Goal: Task Accomplishment & Management: Complete application form

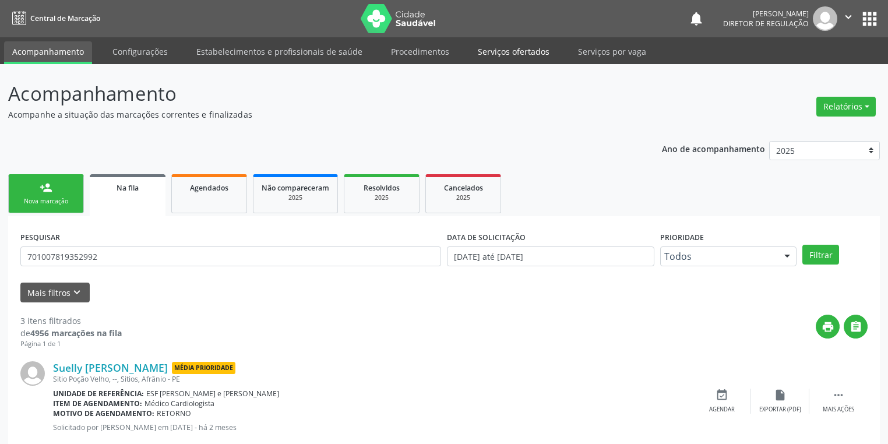
click at [518, 45] on link "Serviços ofertados" at bounding box center [514, 51] width 88 height 20
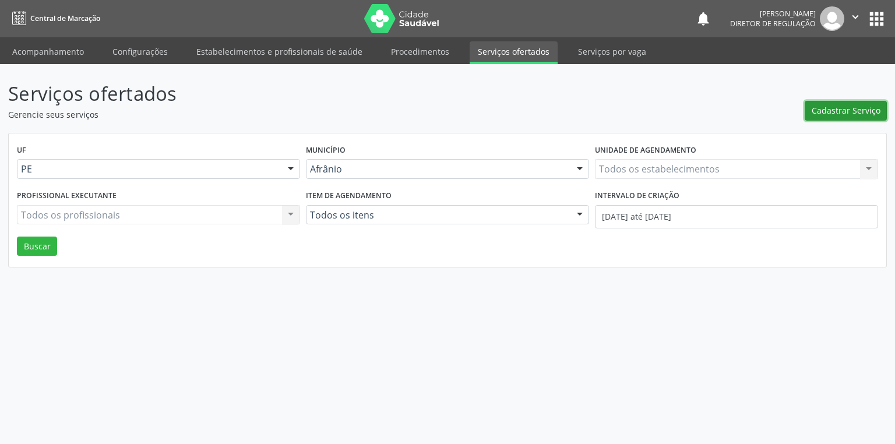
click at [826, 113] on span "Cadastrar Serviço" at bounding box center [846, 110] width 69 height 12
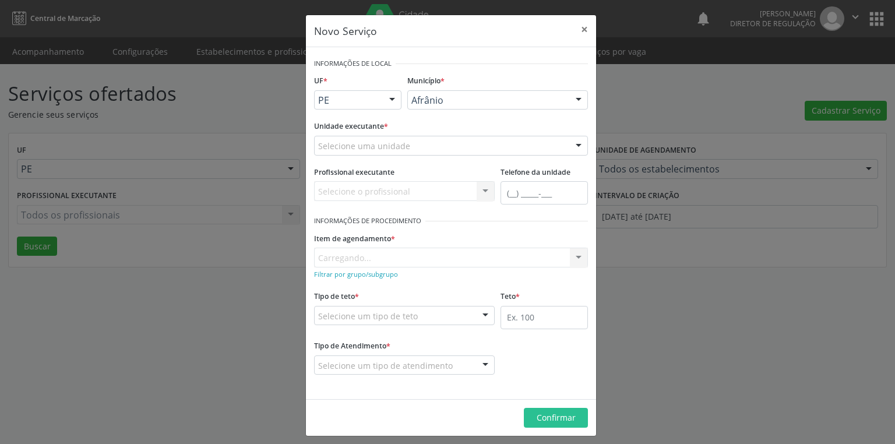
click at [410, 105] on div "Afrânio" at bounding box center [497, 100] width 181 height 20
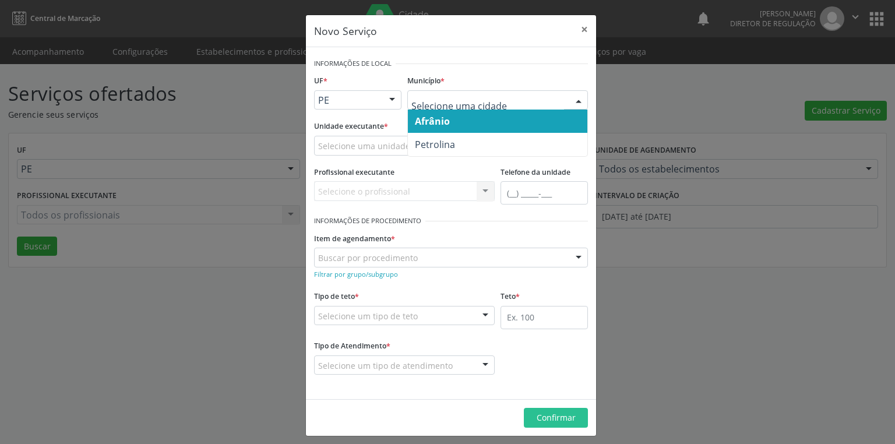
click at [412, 103] on input "text" at bounding box center [488, 105] width 153 height 23
click at [418, 122] on span "Afrânio" at bounding box center [432, 121] width 35 height 13
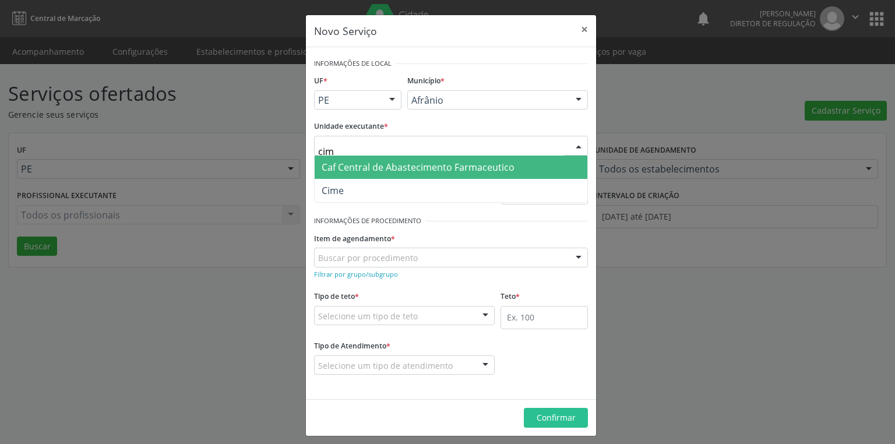
type input "cime"
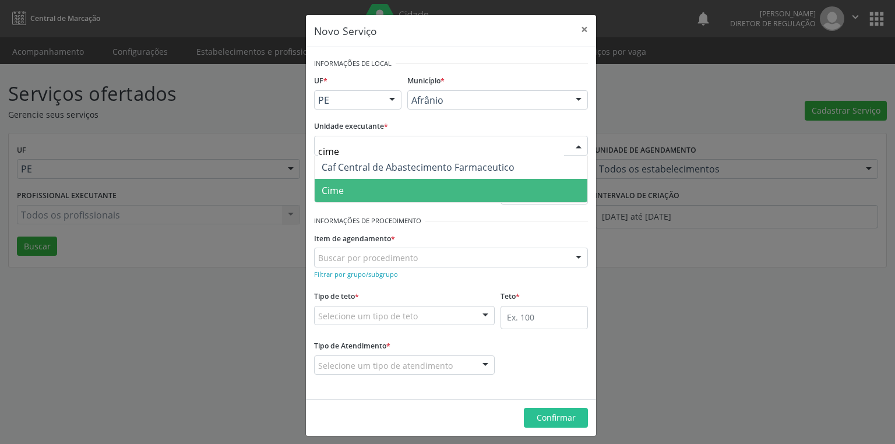
click at [342, 191] on span "Cime" at bounding box center [451, 190] width 273 height 23
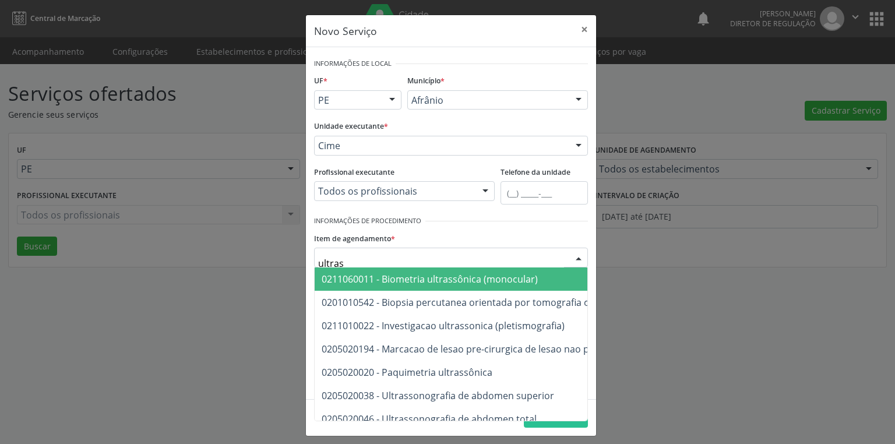
type input "ultrass"
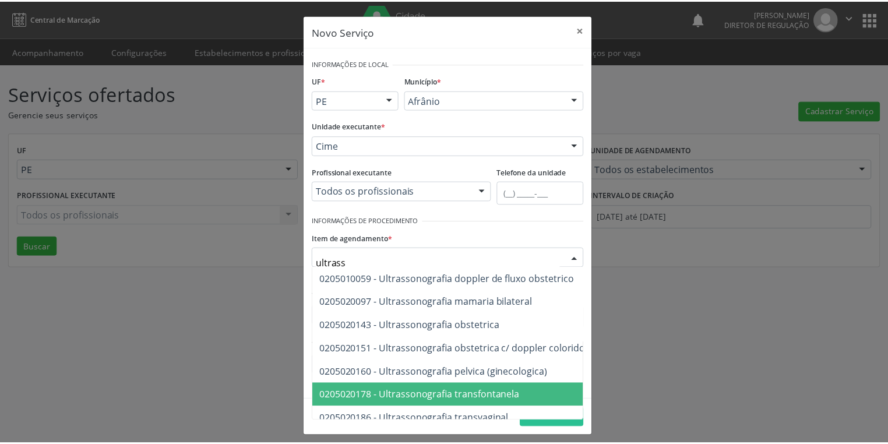
scroll to position [389, 0]
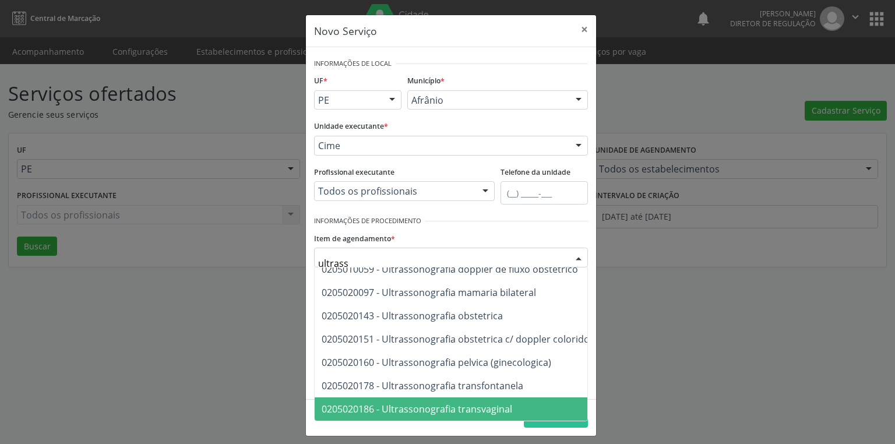
drag, startPoint x: 470, startPoint y: 399, endPoint x: 438, endPoint y: 388, distance: 33.4
click at [470, 403] on span "0205020186 - Ultrassonografia transvaginal" at bounding box center [417, 409] width 191 height 13
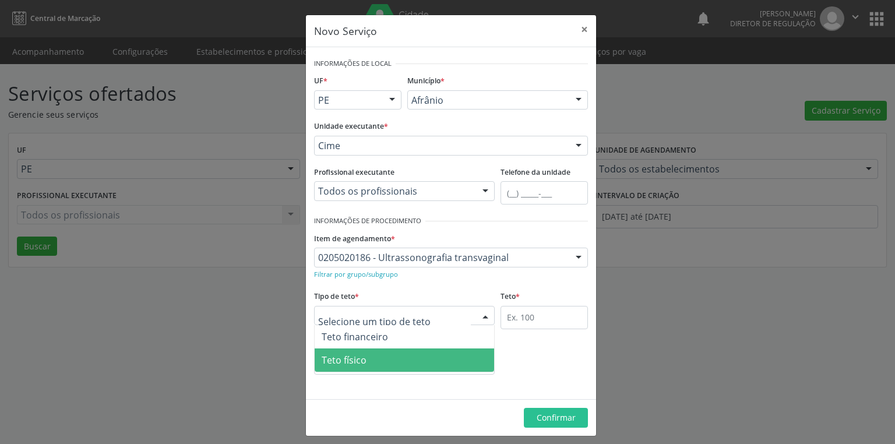
click at [350, 363] on span "Teto físico" at bounding box center [344, 360] width 45 height 13
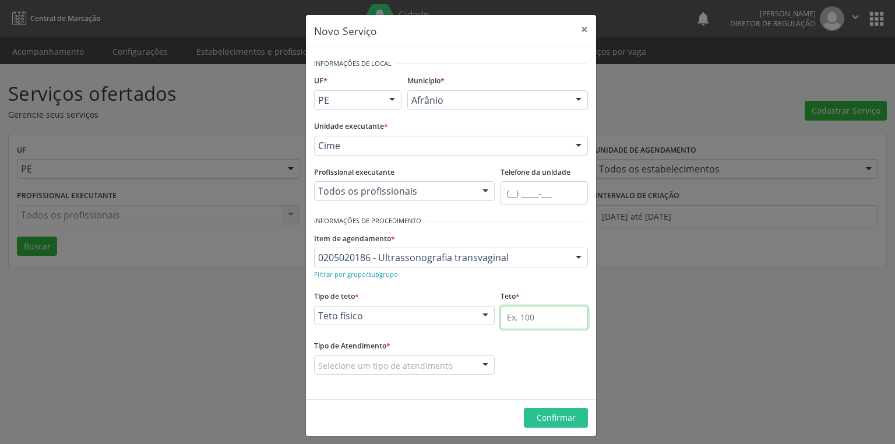
click at [501, 311] on input "text" at bounding box center [544, 317] width 87 height 23
type input "1"
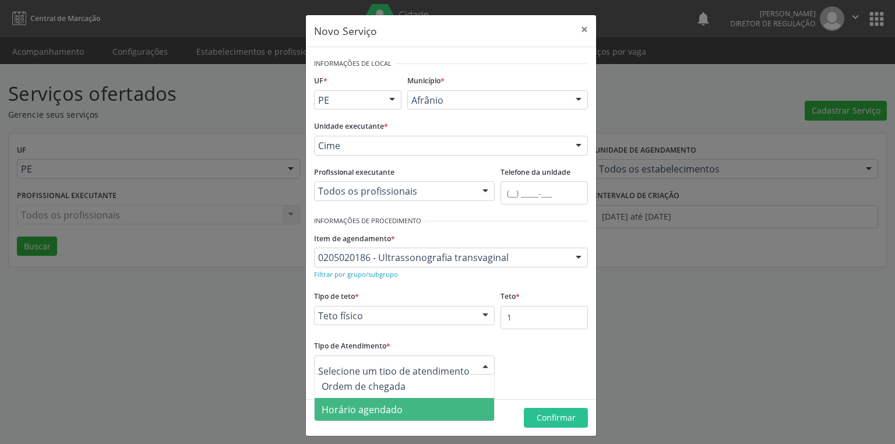
click at [367, 406] on span "Horário agendado" at bounding box center [362, 409] width 81 height 13
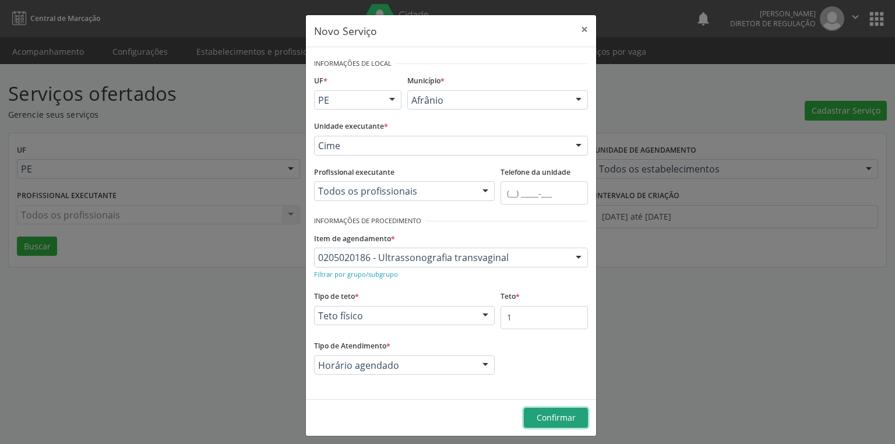
click at [558, 417] on span "Confirmar" at bounding box center [556, 417] width 39 height 11
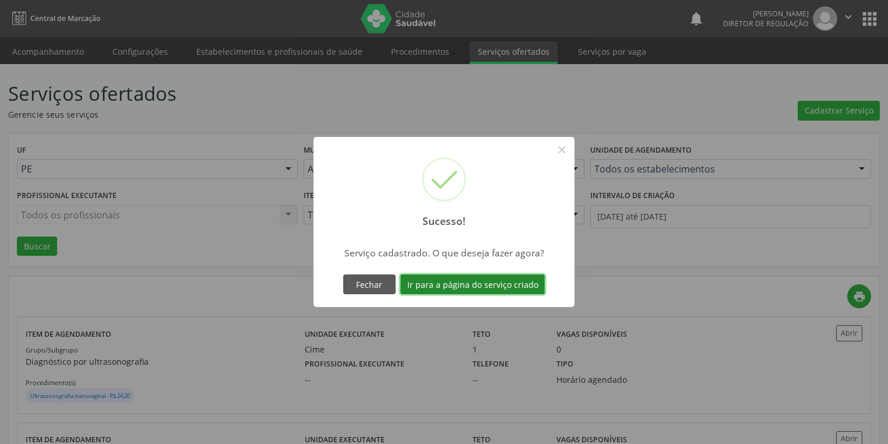
click at [455, 282] on button "Ir para a página do serviço criado" at bounding box center [472, 285] width 145 height 20
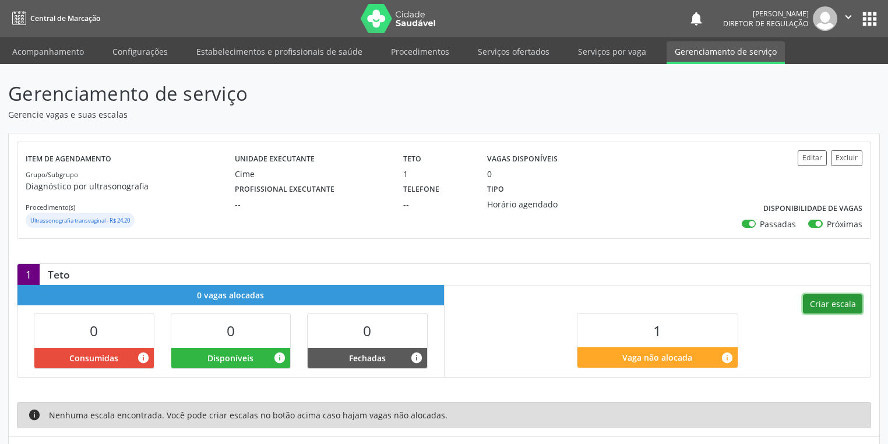
click at [836, 300] on button "Criar escala" at bounding box center [832, 304] width 59 height 20
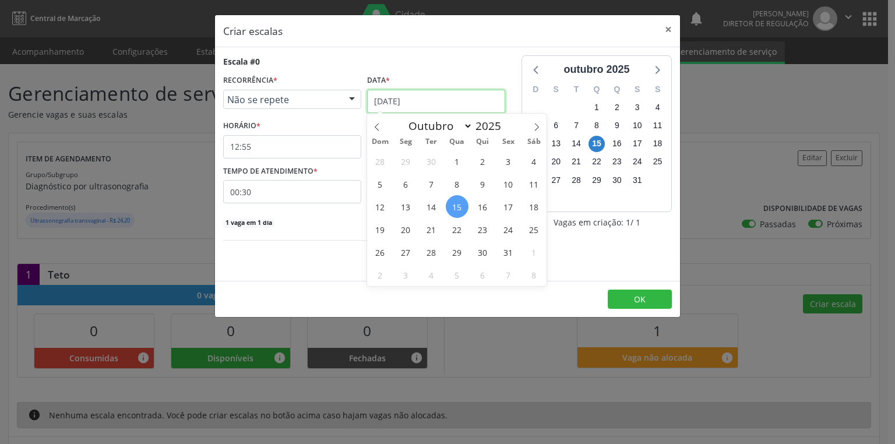
click at [394, 99] on input "[DATE]" at bounding box center [436, 101] width 138 height 23
click at [426, 256] on span "28" at bounding box center [431, 252] width 23 height 23
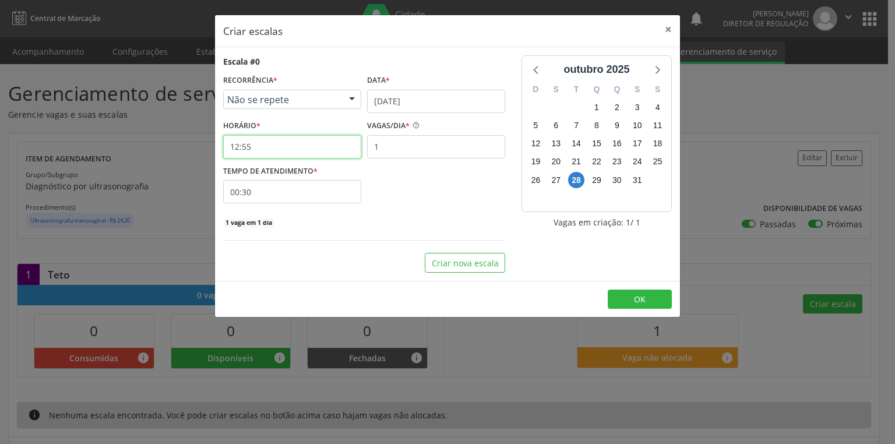
click at [268, 138] on input "12:55" at bounding box center [292, 146] width 138 height 23
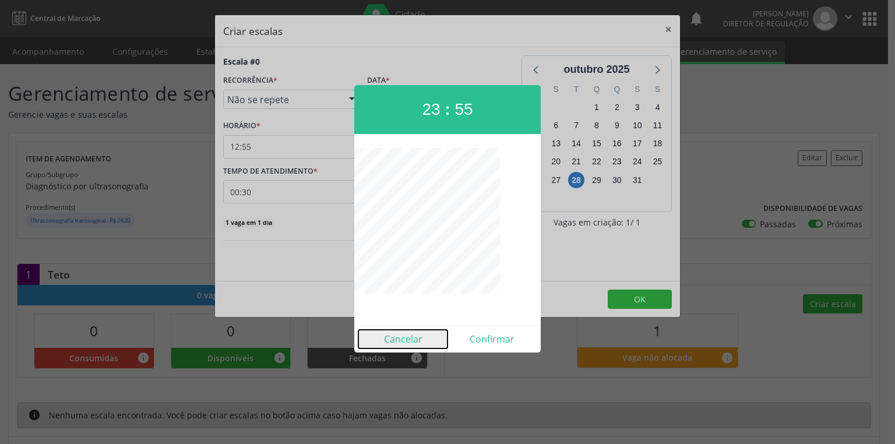
drag, startPoint x: 398, startPoint y: 335, endPoint x: 392, endPoint y: 325, distance: 11.5
click at [398, 335] on button "Cancelar" at bounding box center [402, 339] width 89 height 19
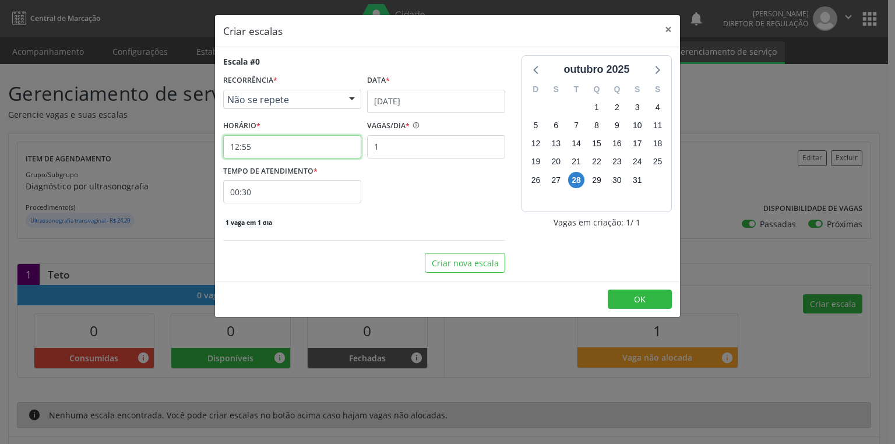
click at [294, 141] on input "12:55" at bounding box center [292, 146] width 138 height 23
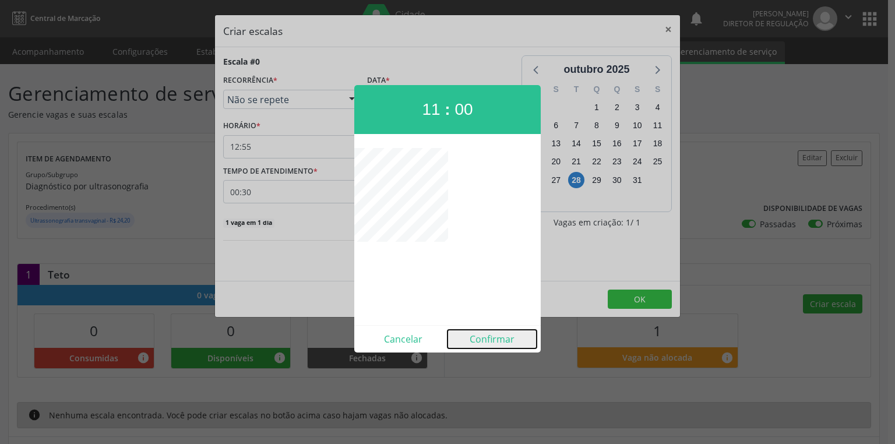
click at [490, 343] on button "Confirmar" at bounding box center [492, 339] width 89 height 19
type input "11:00"
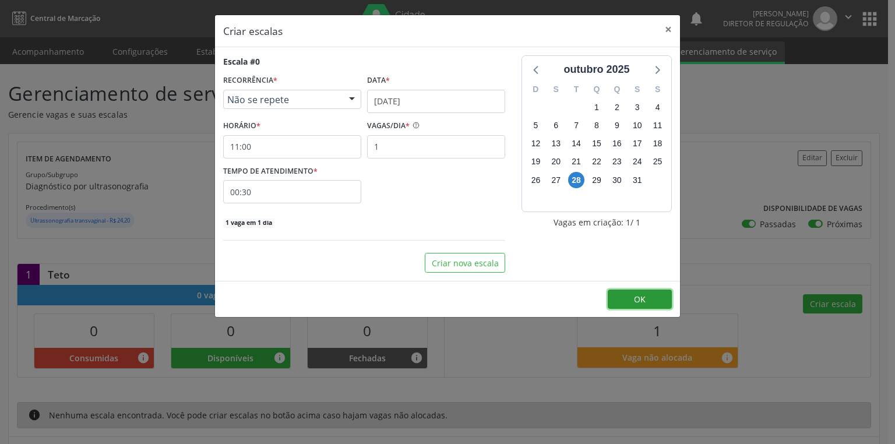
click at [639, 298] on span "OK" at bounding box center [640, 299] width 12 height 11
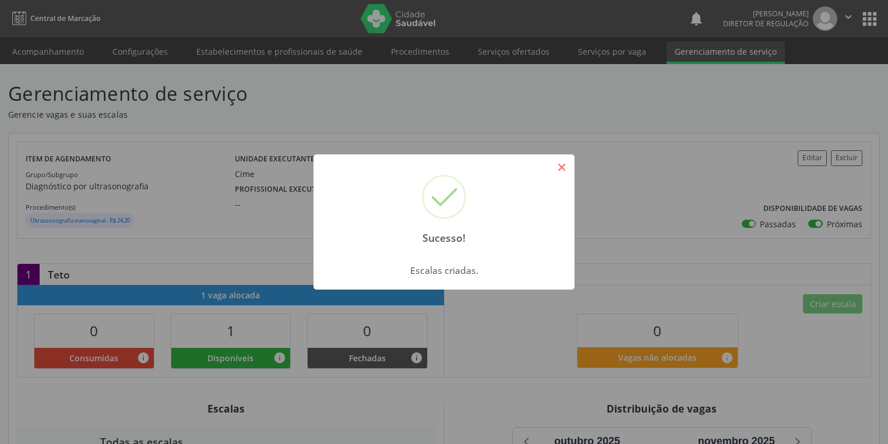
click at [555, 164] on button "×" at bounding box center [562, 167] width 20 height 20
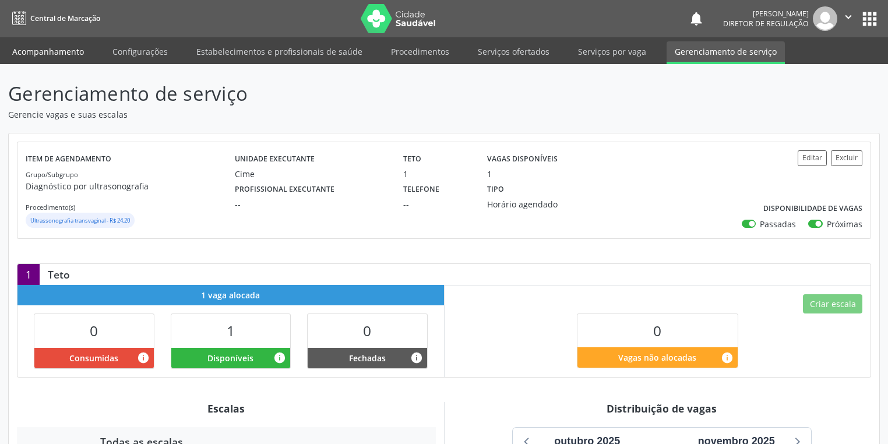
click at [51, 49] on link "Acompanhamento" at bounding box center [48, 51] width 88 height 20
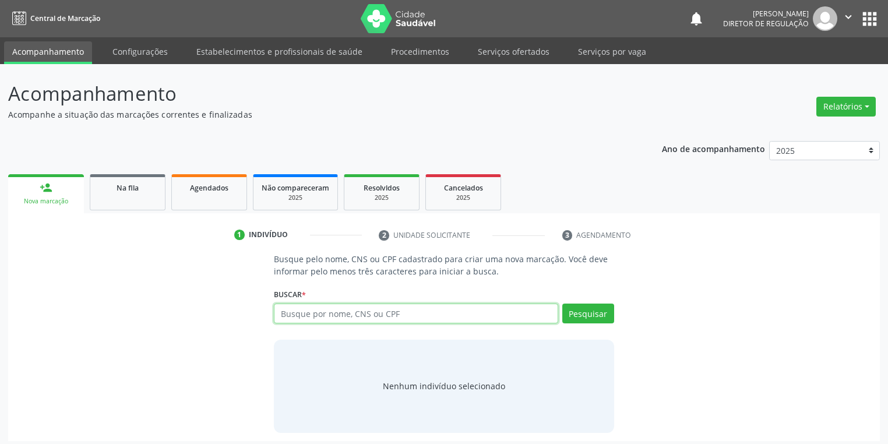
click at [291, 312] on input "text" at bounding box center [416, 314] width 284 height 20
type input "703005808754576"
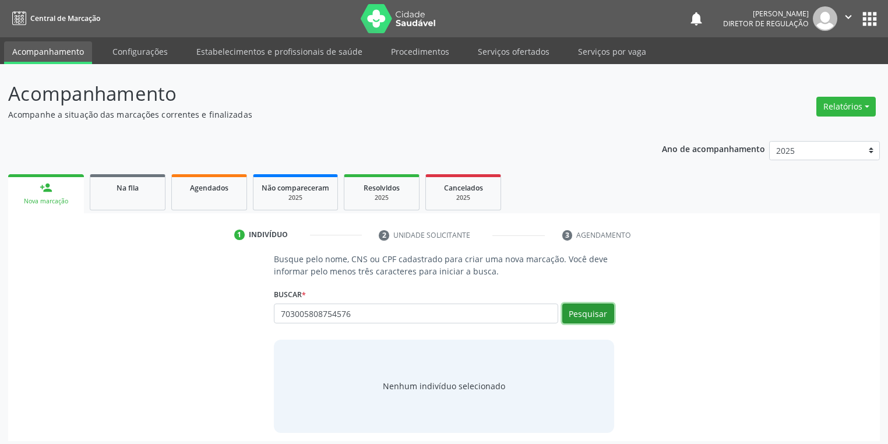
click at [576, 312] on button "Pesquisar" at bounding box center [588, 314] width 52 height 20
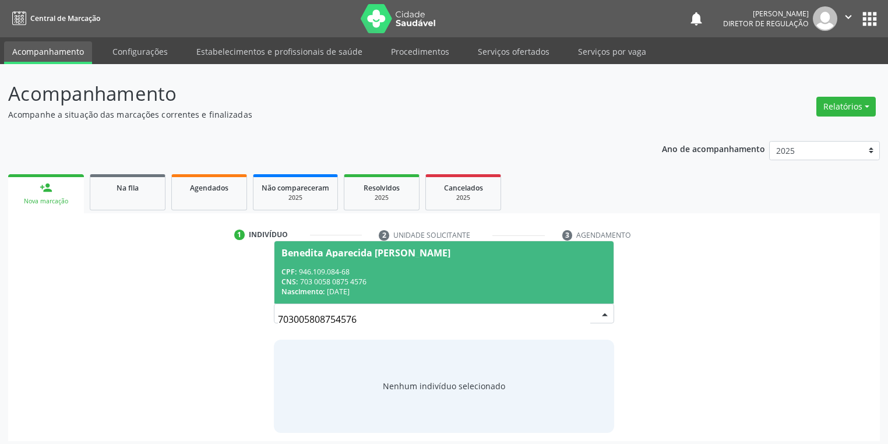
drag, startPoint x: 343, startPoint y: 270, endPoint x: 351, endPoint y: 272, distance: 7.8
click at [343, 270] on div "CPF: 946.109.084-68" at bounding box center [444, 272] width 325 height 10
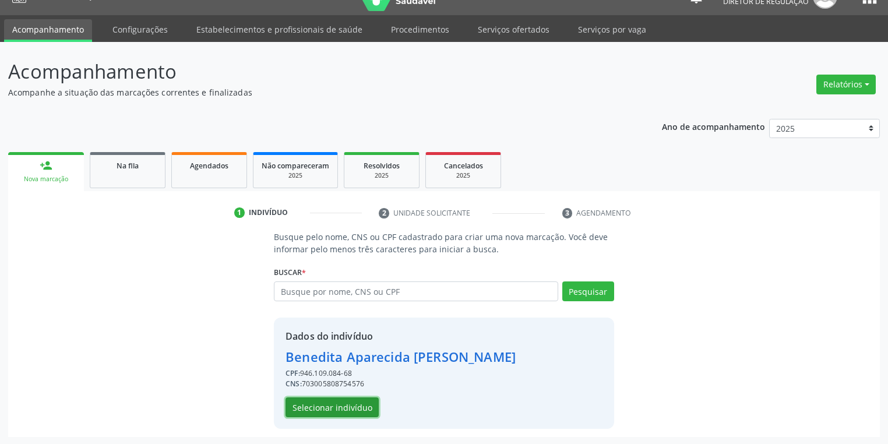
click at [326, 406] on button "Selecionar indivíduo" at bounding box center [332, 408] width 93 height 20
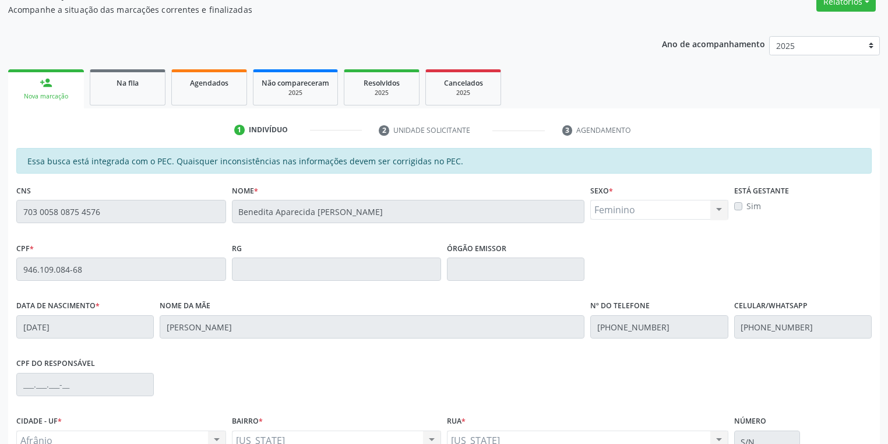
scroll to position [221, 0]
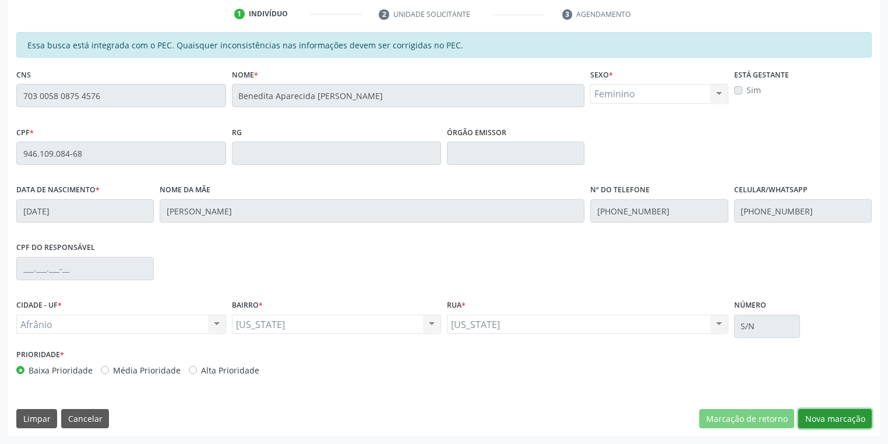
drag, startPoint x: 811, startPoint y: 417, endPoint x: 772, endPoint y: 405, distance: 41.5
click at [811, 417] on button "Nova marcação" at bounding box center [835, 419] width 73 height 20
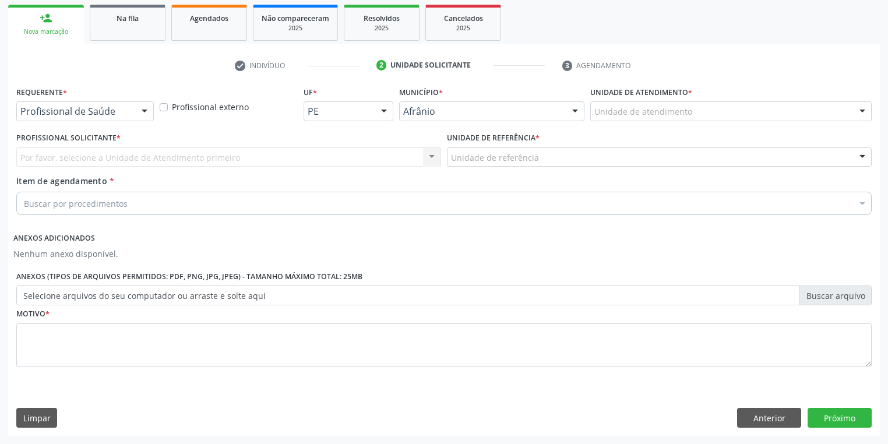
scroll to position [168, 0]
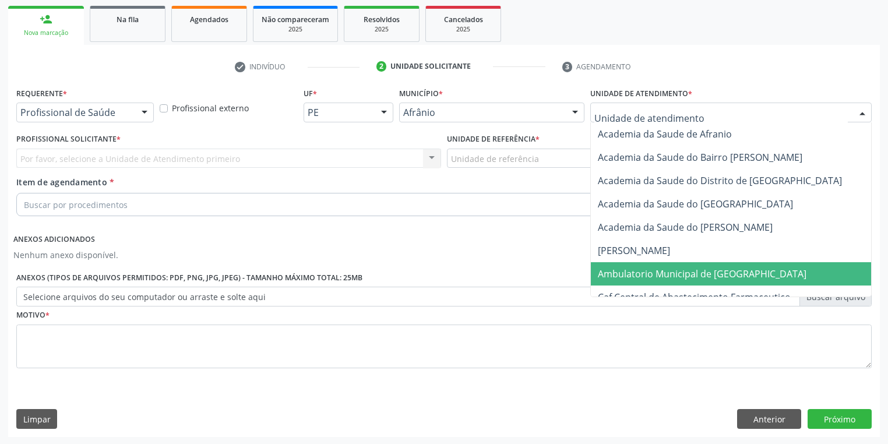
click at [623, 266] on span "Ambulatorio Municipal de [GEOGRAPHIC_DATA]" at bounding box center [733, 273] width 284 height 23
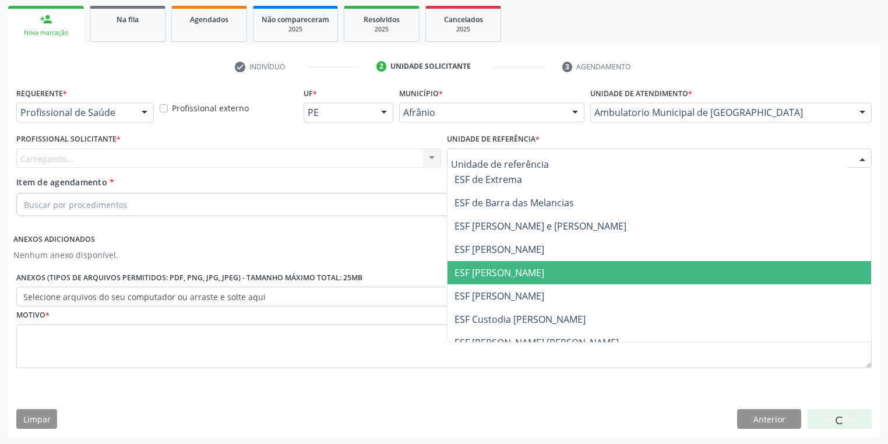
click at [508, 281] on span "ESF [PERSON_NAME]" at bounding box center [660, 272] width 424 height 23
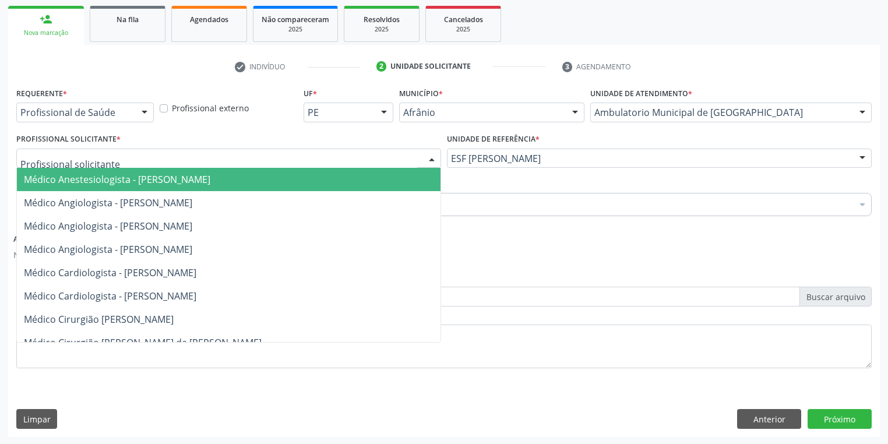
drag, startPoint x: 81, startPoint y: 154, endPoint x: 83, endPoint y: 176, distance: 22.3
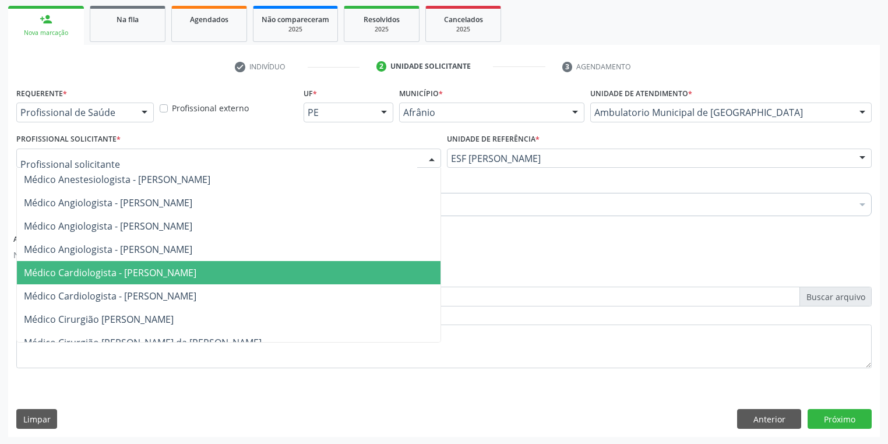
click at [119, 270] on span "Médico Cardiologista - [PERSON_NAME]" at bounding box center [110, 272] width 173 height 13
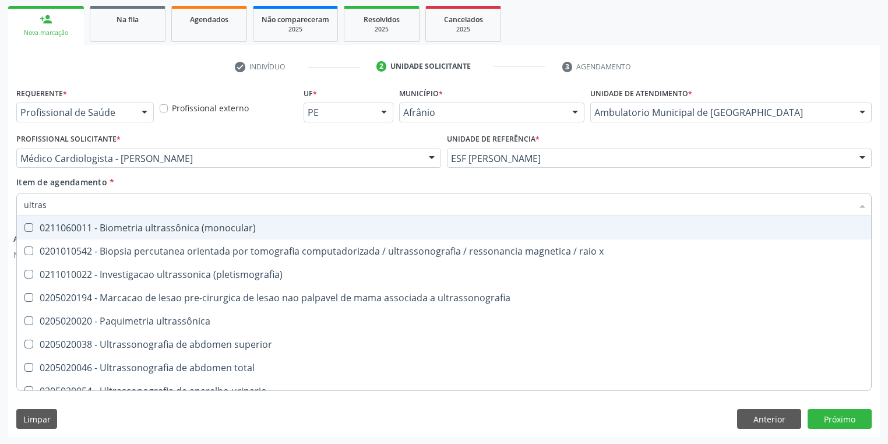
type input "ultrass"
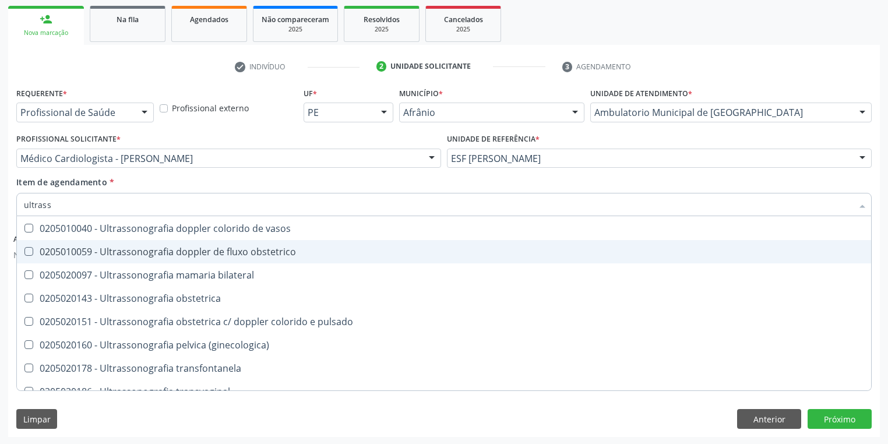
scroll to position [361, 0]
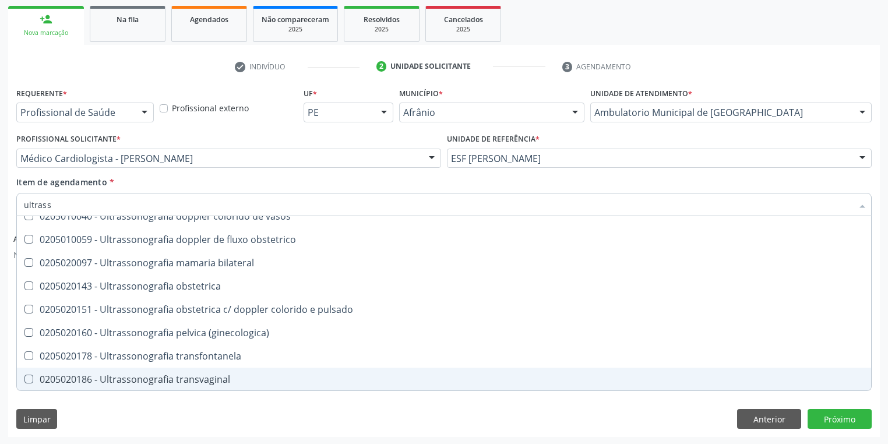
click at [217, 375] on div "0205020186 - Ultrassonografia transvaginal" at bounding box center [444, 379] width 841 height 9
checkbox transvaginal "true"
click at [90, 402] on div "Requerente * Profissional de Saúde Profissional de Saúde Paciente Nenhum result…" at bounding box center [444, 261] width 872 height 352
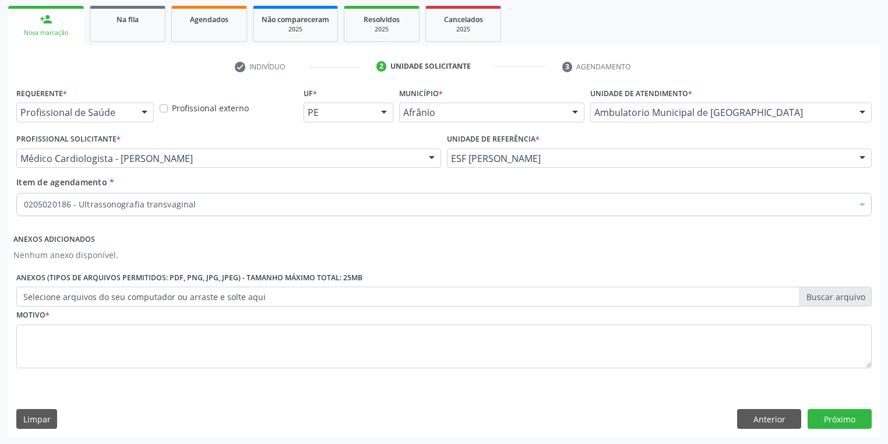
scroll to position [0, 0]
click at [42, 351] on textarea at bounding box center [444, 347] width 856 height 44
type textarea "*"
click at [839, 413] on button "Próximo" at bounding box center [840, 419] width 64 height 20
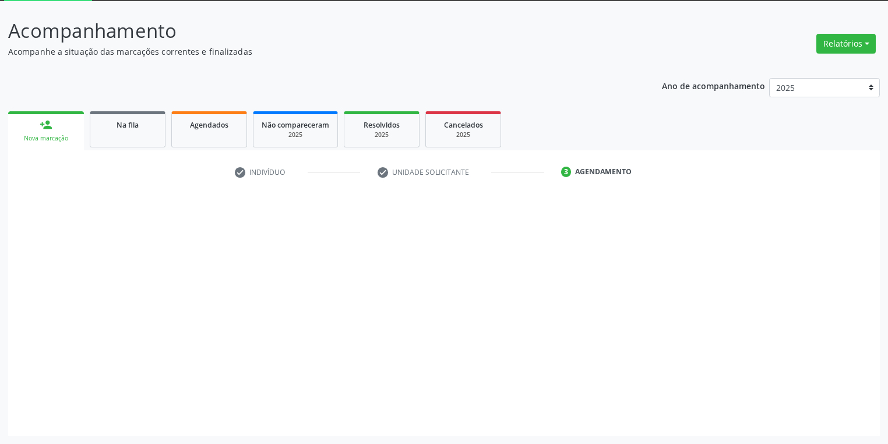
scroll to position [62, 0]
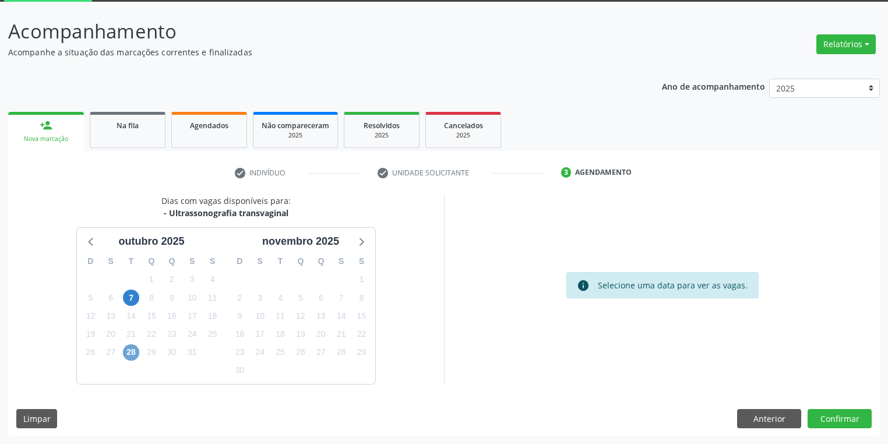
click at [128, 353] on span "28" at bounding box center [131, 352] width 16 height 16
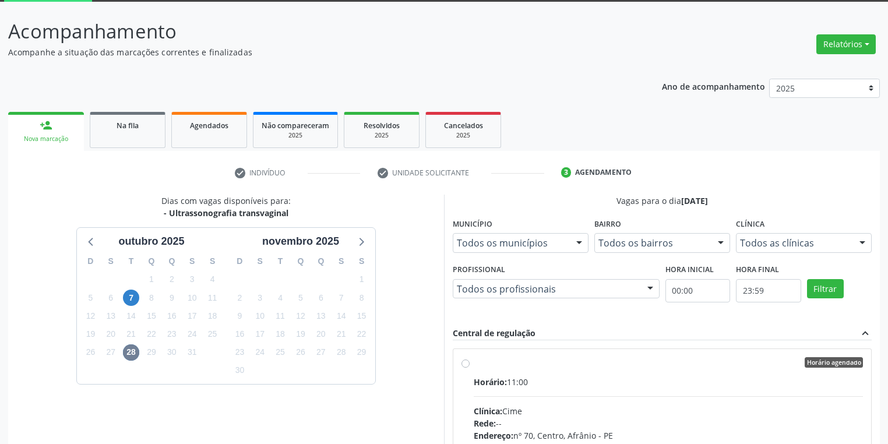
click at [470, 368] on input "Horário agendado Horário: 11:00 Clínica: Cime Rede: -- Endereço: [STREET_ADDRES…" at bounding box center [466, 362] width 8 height 10
radio input "true"
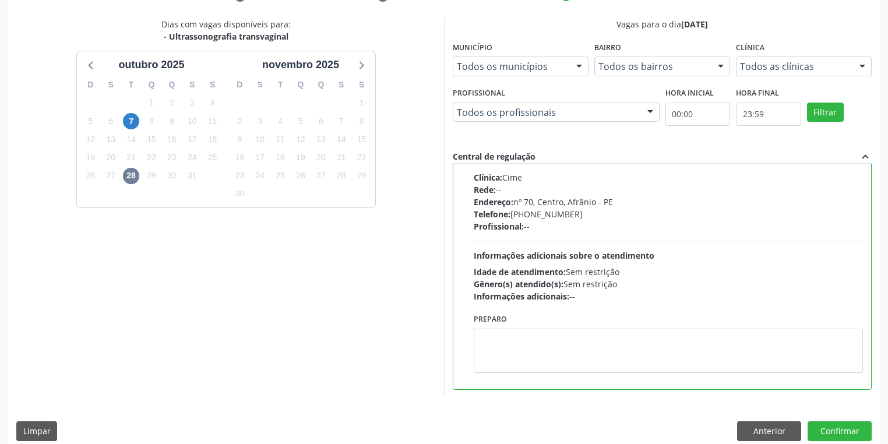
scroll to position [252, 0]
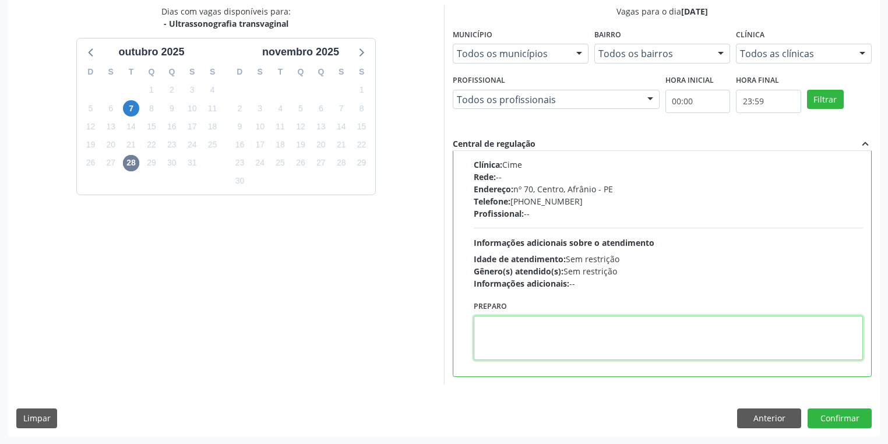
click at [571, 347] on textarea at bounding box center [668, 338] width 389 height 44
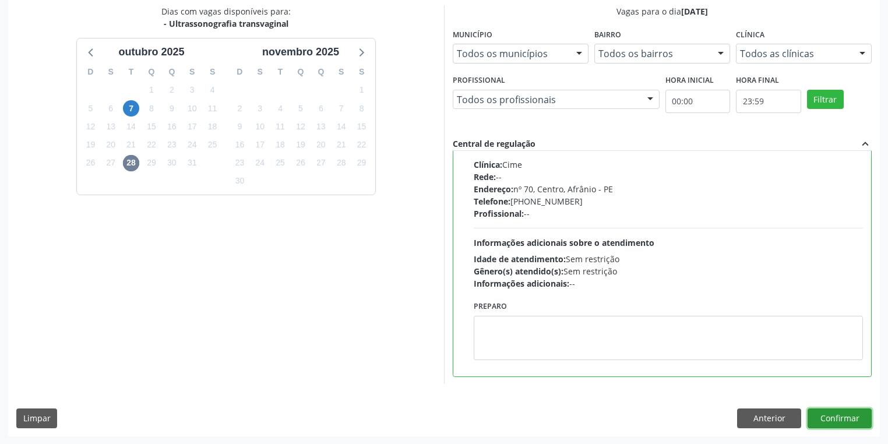
click at [828, 420] on button "Confirmar" at bounding box center [840, 419] width 64 height 20
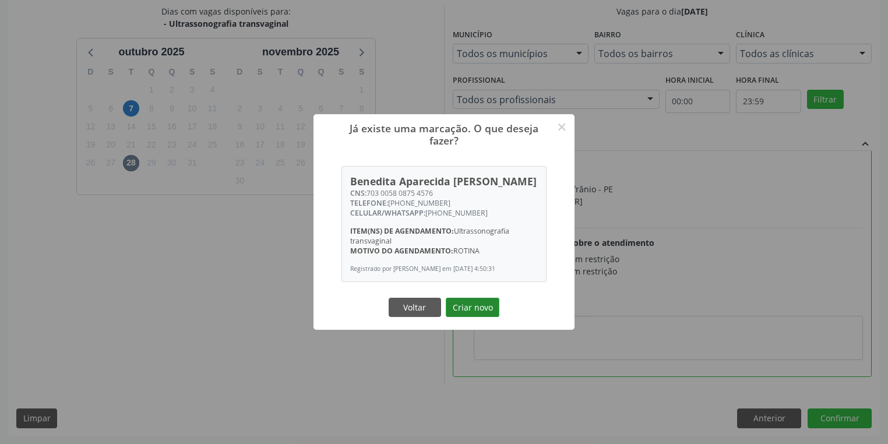
click at [471, 318] on button "Criar novo" at bounding box center [473, 308] width 54 height 20
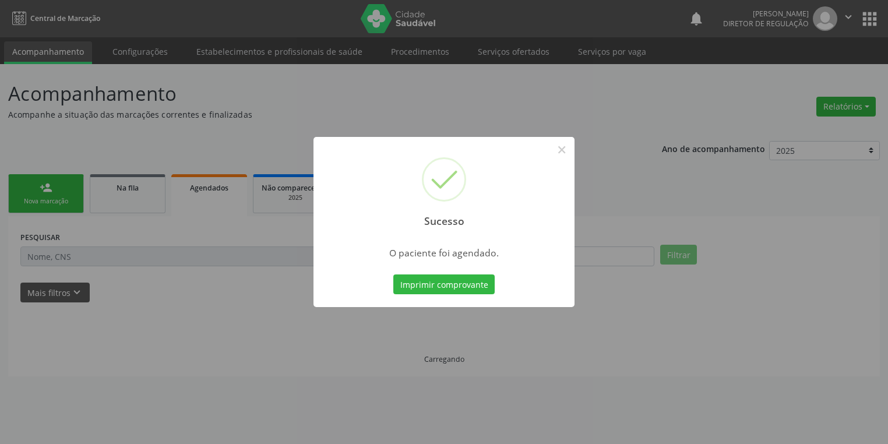
scroll to position [0, 0]
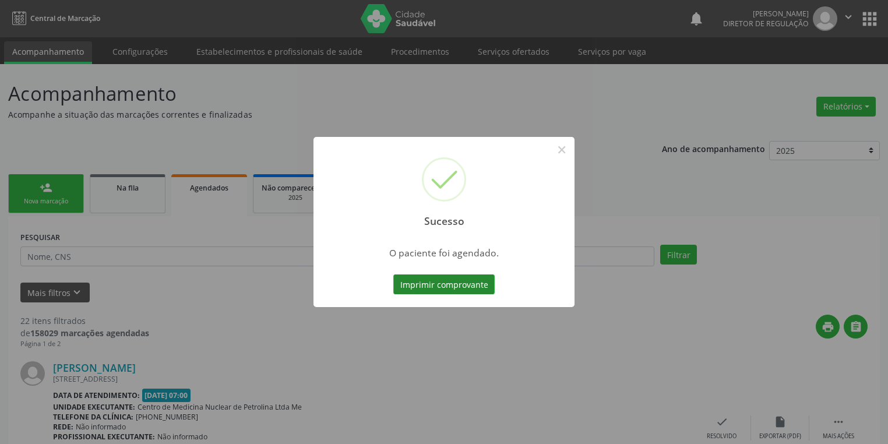
click at [445, 280] on button "Imprimir comprovante" at bounding box center [443, 285] width 101 height 20
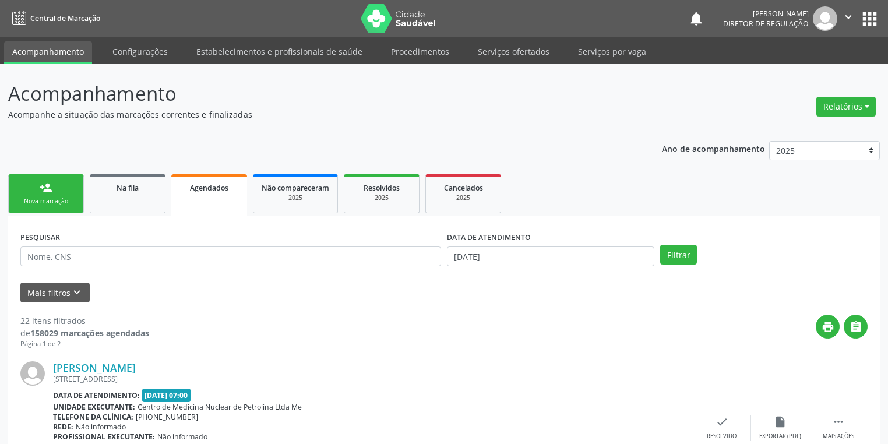
click at [58, 194] on link "person_add Nova marcação" at bounding box center [46, 193] width 76 height 39
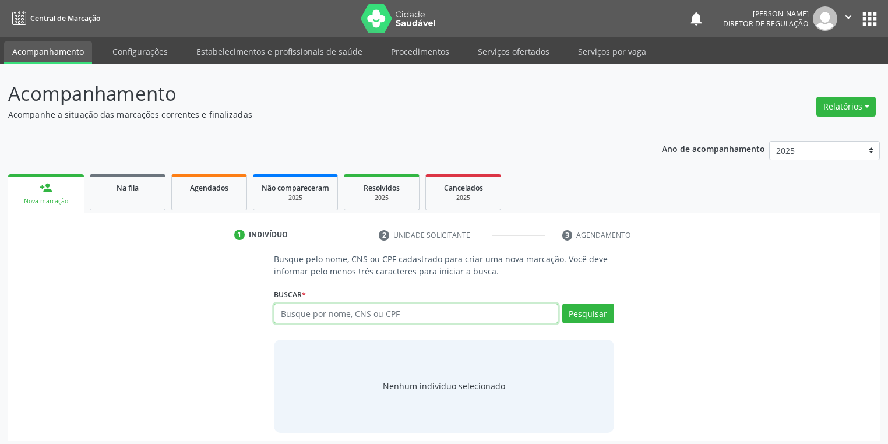
click at [289, 312] on input "text" at bounding box center [416, 314] width 284 height 20
type input "rannikelly"
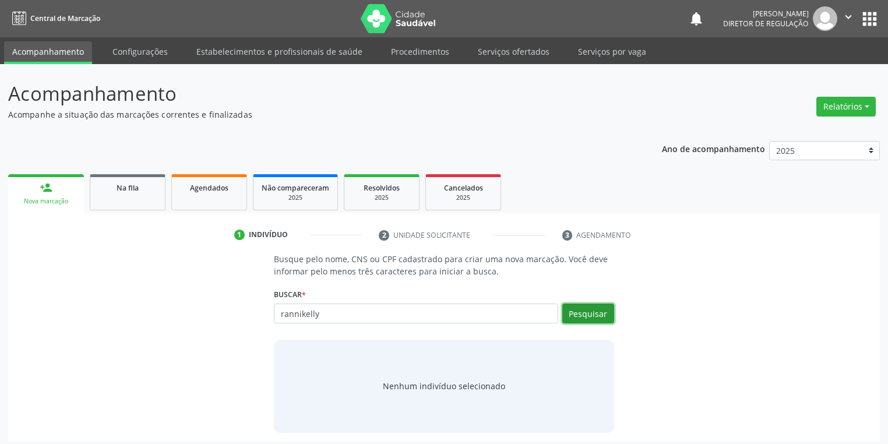
click at [586, 315] on button "Pesquisar" at bounding box center [588, 314] width 52 height 20
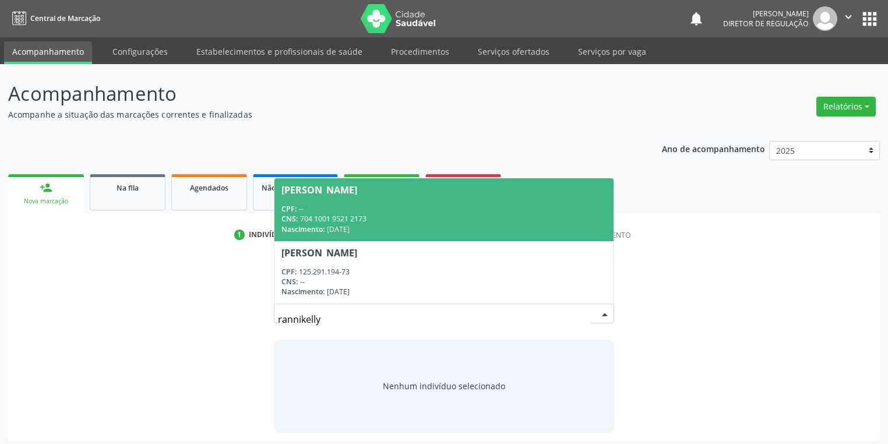
click at [368, 231] on div "Nascimento: [DATE]" at bounding box center [444, 229] width 325 height 10
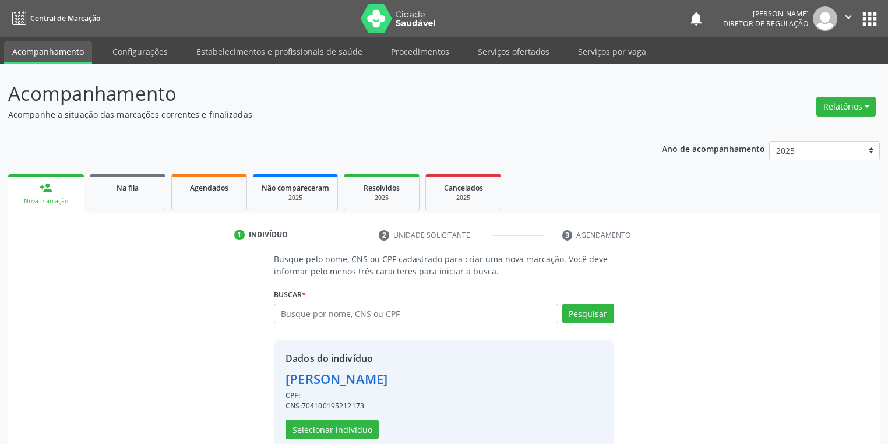
drag, startPoint x: 300, startPoint y: 406, endPoint x: 377, endPoint y: 406, distance: 76.4
click at [377, 406] on div "CNS: 704100195212173" at bounding box center [337, 406] width 102 height 10
copy div ": 704100195212173"
